Goal: Task Accomplishment & Management: Complete application form

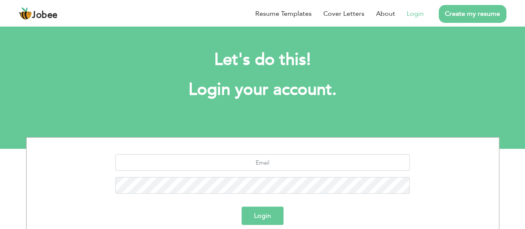
click at [417, 14] on link "Login" at bounding box center [415, 14] width 17 height 10
click at [299, 158] on input "text" at bounding box center [262, 162] width 294 height 17
click at [301, 163] on input "text" at bounding box center [262, 162] width 294 height 17
type input "n"
click at [480, 14] on link "Create my resume" at bounding box center [472, 14] width 68 height 18
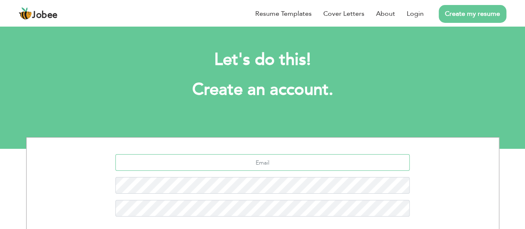
click at [336, 165] on input "text" at bounding box center [262, 162] width 294 height 17
type input "[EMAIL_ADDRESS][DOMAIN_NAME]"
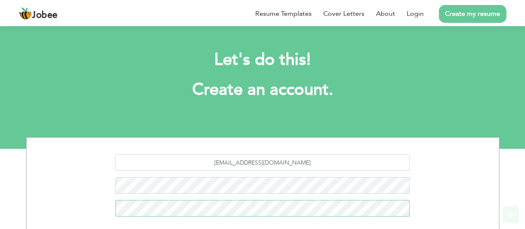
scroll to position [115, 0]
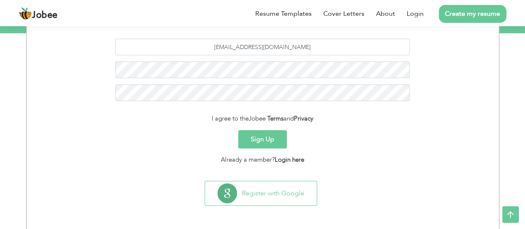
click at [270, 139] on button "Sign Up" at bounding box center [262, 139] width 49 height 18
